Goal: Task Accomplishment & Management: Manage account settings

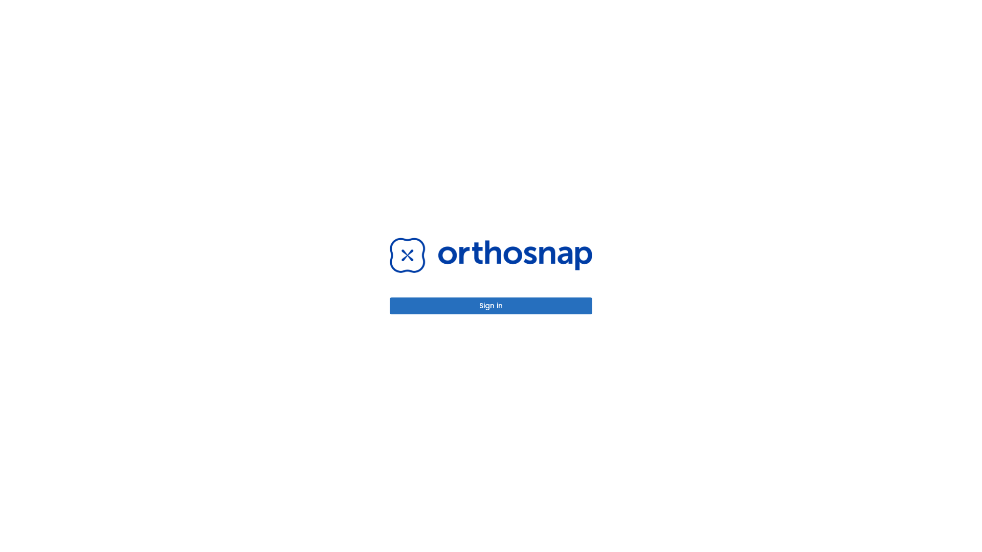
click at [491, 306] on button "Sign in" at bounding box center [491, 306] width 203 height 17
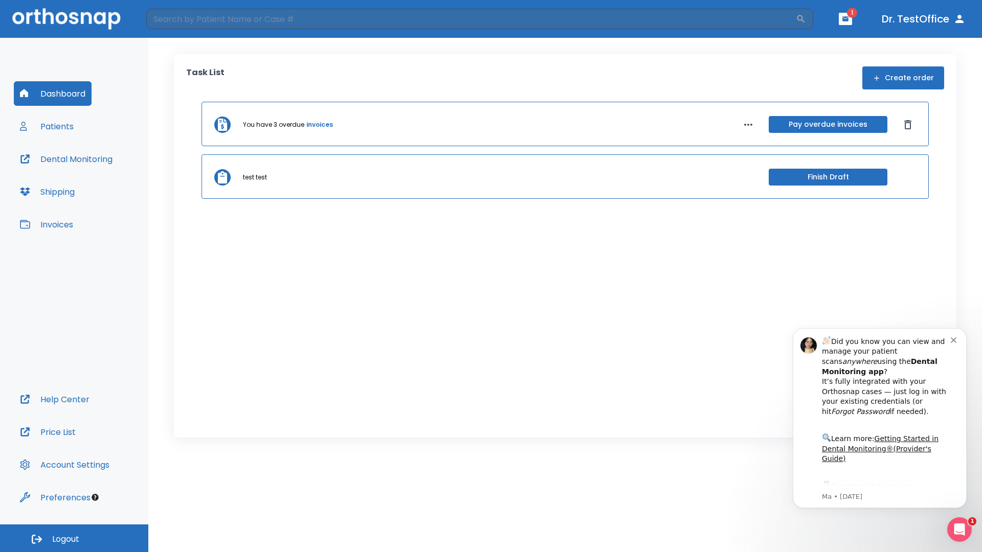
click at [74, 538] on span "Logout" at bounding box center [65, 539] width 27 height 11
